Goal: Task Accomplishment & Management: Complete application form

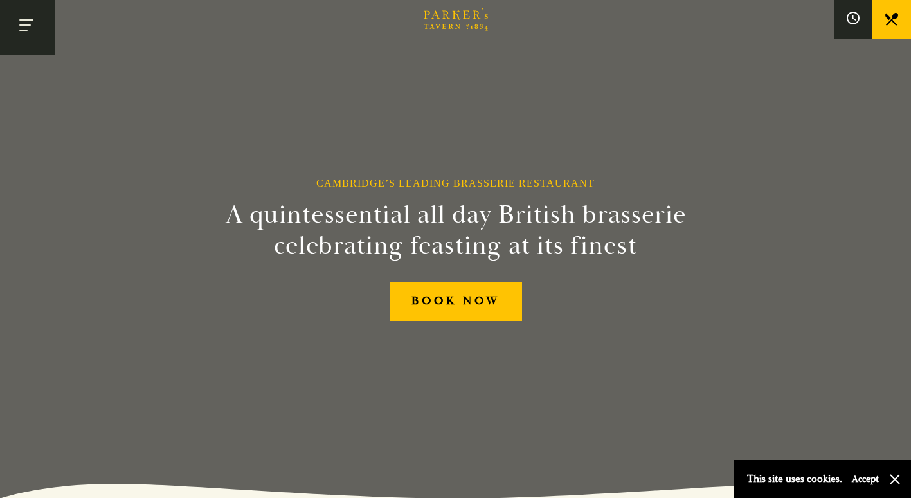
click at [27, 27] on button "Toggle navigation" at bounding box center [27, 27] width 55 height 55
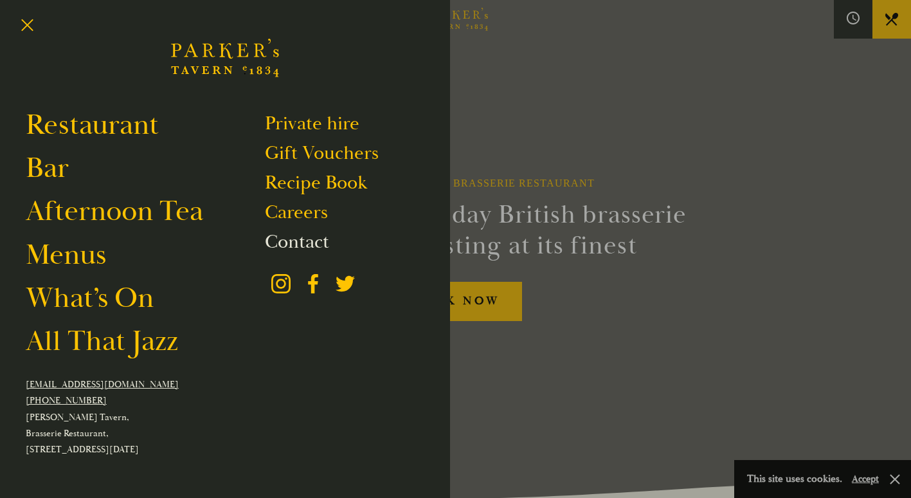
click at [311, 241] on link "Contact" at bounding box center [297, 242] width 64 height 24
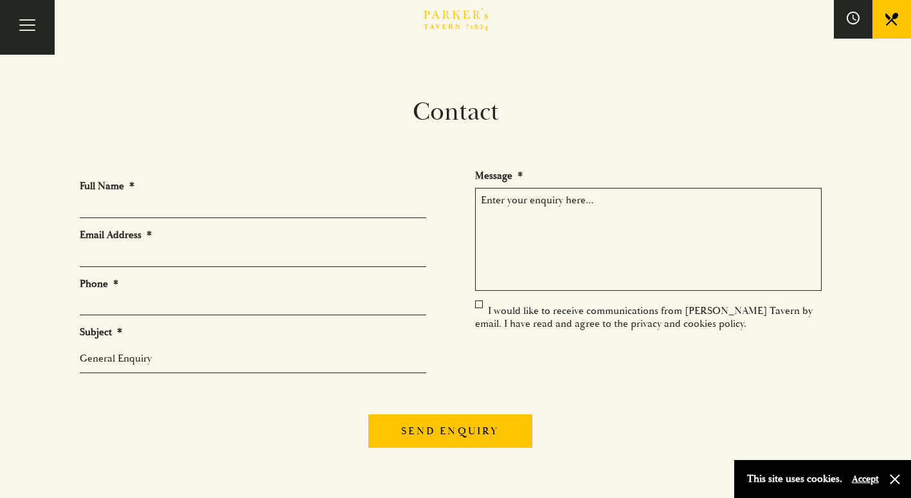
click at [152, 203] on input "Full Name *" at bounding box center [253, 208] width 347 height 20
type input "Leo Ryan Bilton"
type input "leobilton@gmail.com"
type input "07443849730"
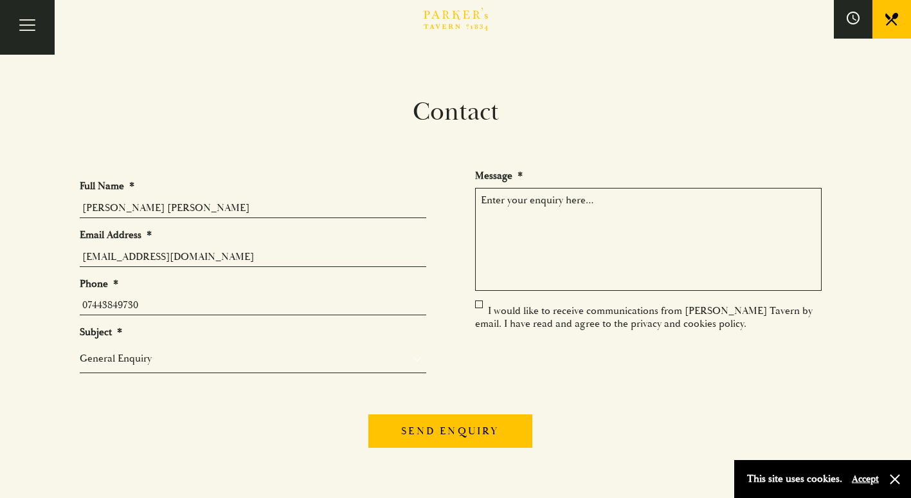
click at [121, 210] on input "Leo Ryan Bilton" at bounding box center [253, 208] width 347 height 20
type input "Leo Bilton"
click at [169, 409] on div "Send enquiry" at bounding box center [456, 429] width 753 height 50
click at [151, 360] on select "General Enquiry Private Bookings Group Bookings Events" at bounding box center [253, 358] width 347 height 15
select select "Events"
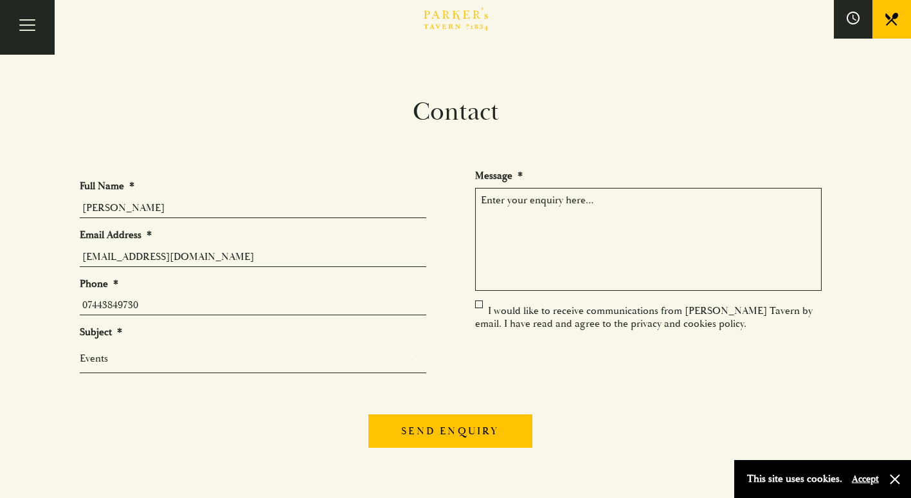
click at [80, 351] on select "General Enquiry Private Bookings Group Bookings Events" at bounding box center [253, 358] width 347 height 15
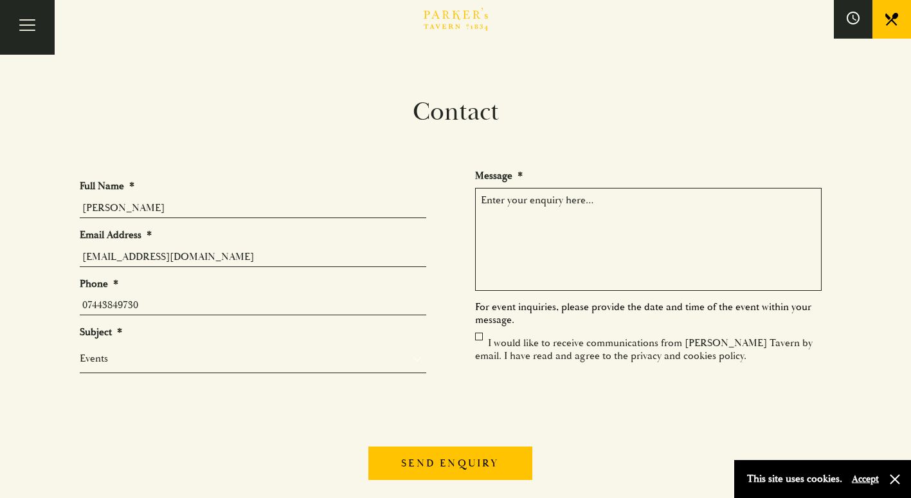
click at [580, 248] on textarea "Message *" at bounding box center [648, 239] width 347 height 103
type textarea "Hi! Just wondering if you do graduation dinners next summer? If so, is there a …"
drag, startPoint x: 595, startPoint y: 226, endPoint x: 459, endPoint y: 203, distance: 137.7
click at [459, 203] on ul "Full Name * Leo Bilton Email Address * leobilton@gmail.com Phone * 07443849730 …" at bounding box center [456, 297] width 753 height 257
click at [580, 227] on textarea "Hi! Just wondering if you do graduation dinners next summer? If so, is there a …" at bounding box center [648, 239] width 347 height 103
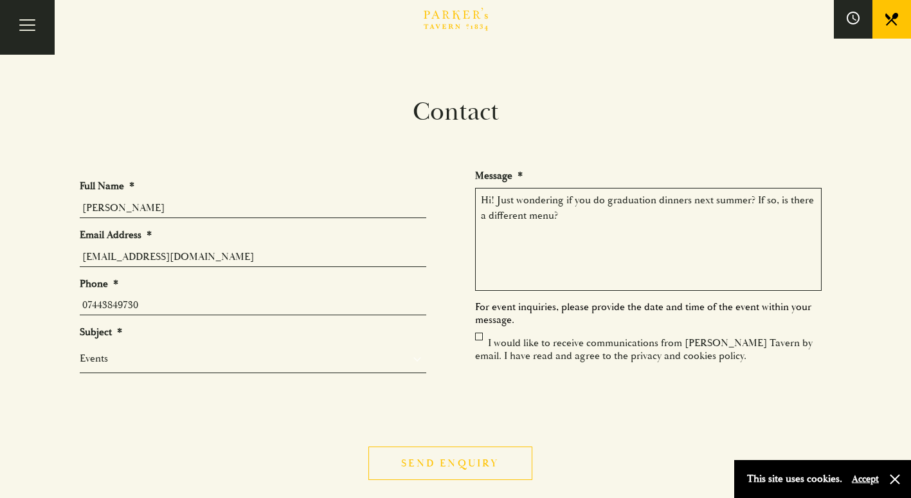
click at [452, 466] on input "Send enquiry" at bounding box center [450, 462] width 163 height 33
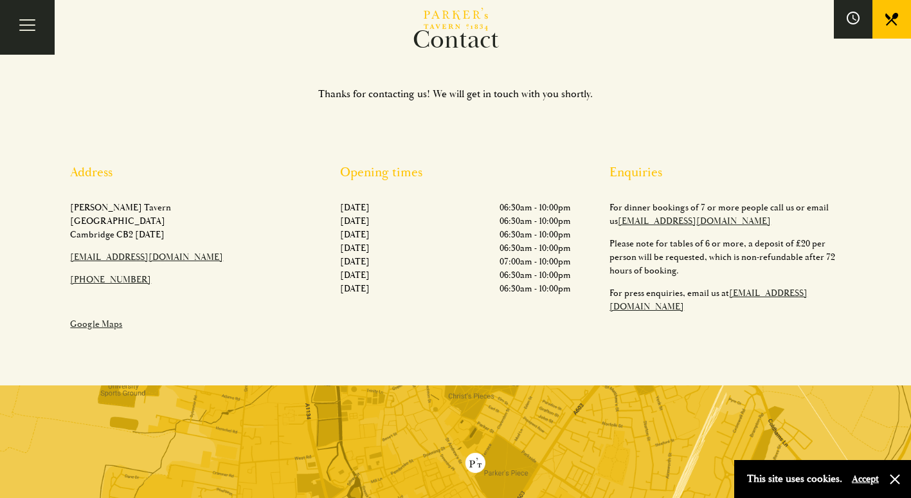
scroll to position [95, 0]
